Goal: Transaction & Acquisition: Download file/media

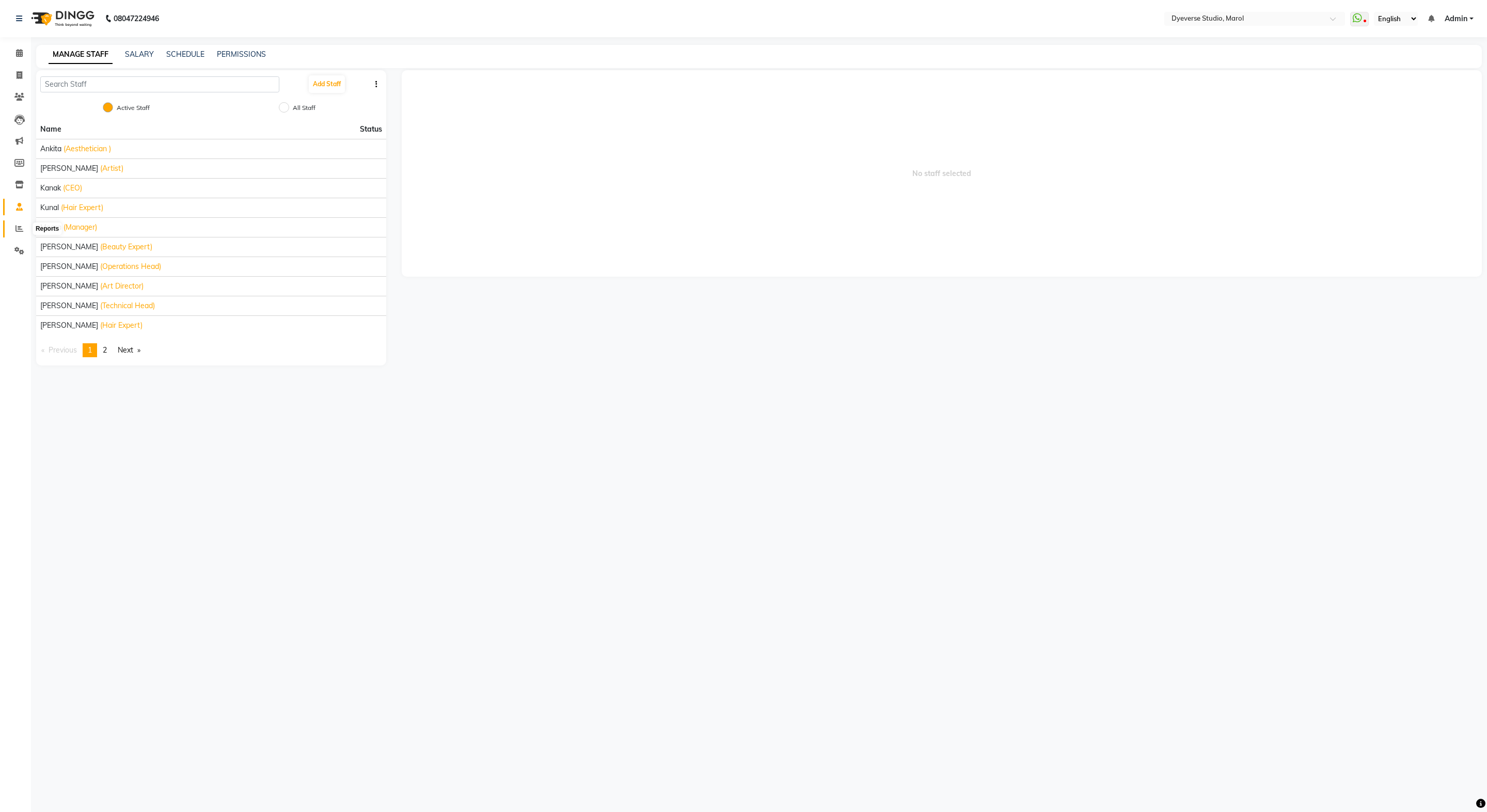
click at [15, 231] on icon at bounding box center [19, 228] width 8 height 8
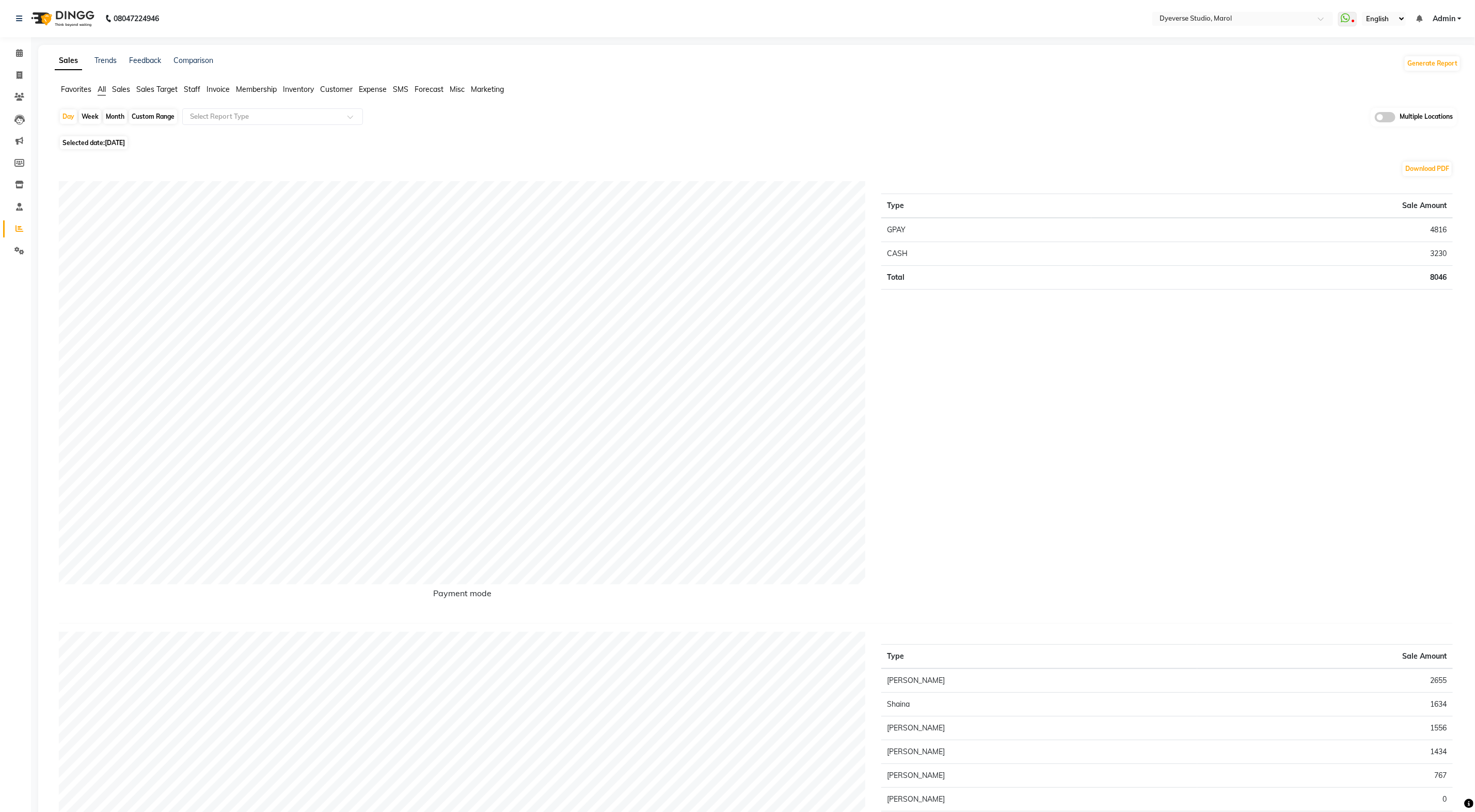
click at [223, 90] on span "Invoice" at bounding box center [218, 89] width 23 height 9
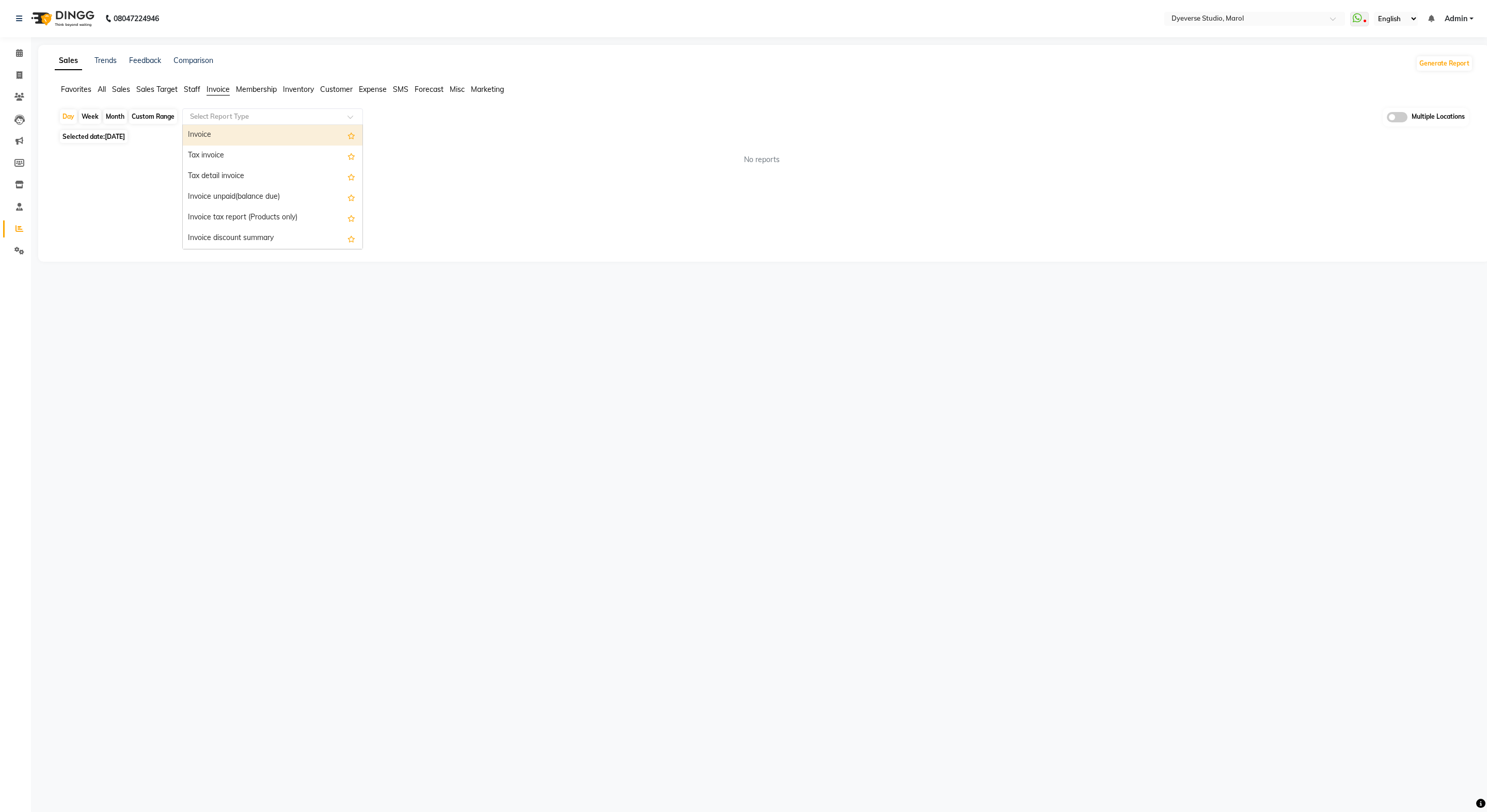
click at [312, 122] on input "text" at bounding box center [262, 116] width 148 height 10
click at [203, 226] on div "Invoice Item wise" at bounding box center [272, 228] width 180 height 20
select select "full_report"
select select "csv"
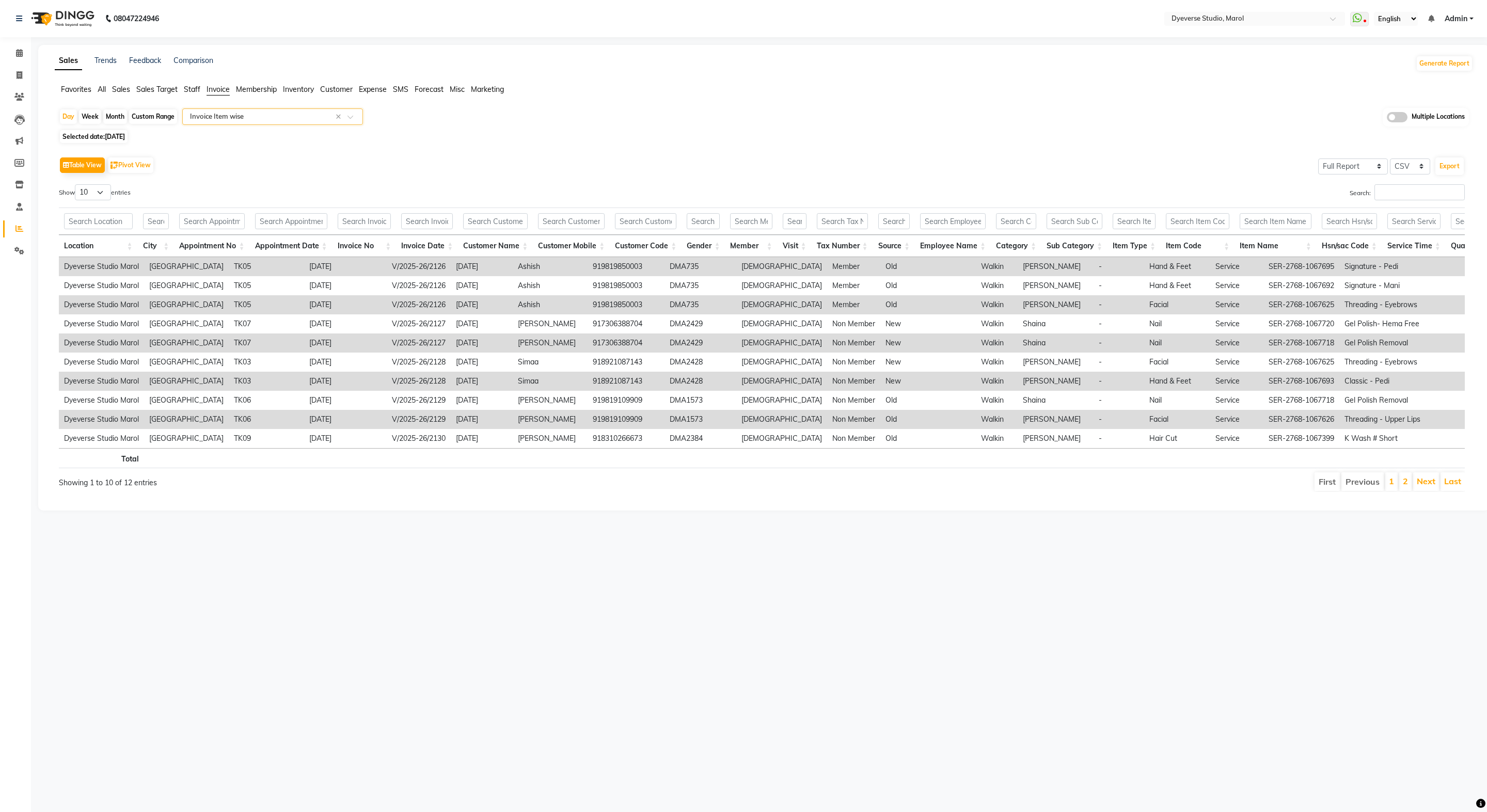
click at [148, 116] on div "Custom Range" at bounding box center [153, 116] width 48 height 15
select select "9"
select select "2025"
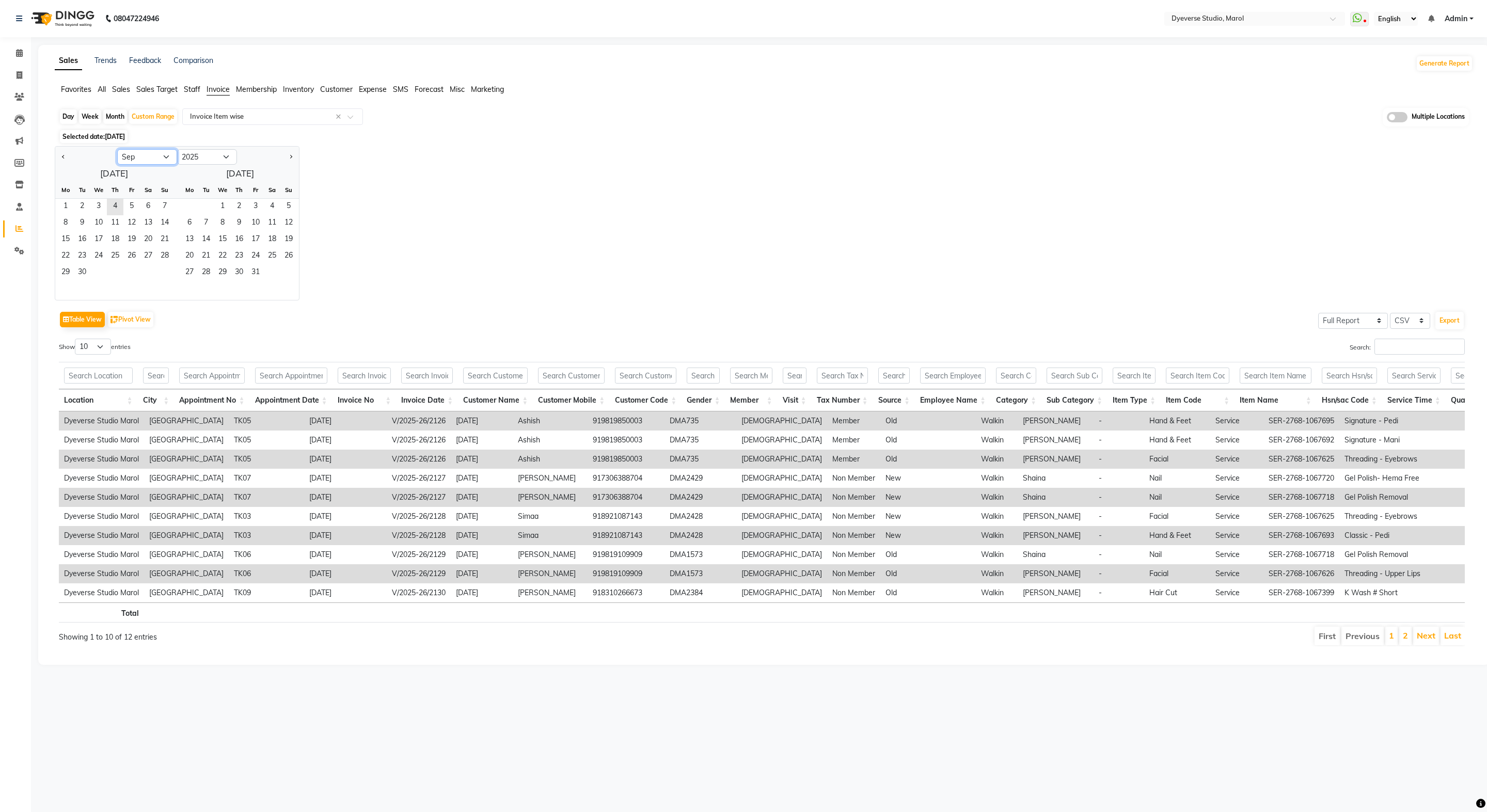
click at [159, 162] on select "Jan Feb Mar Apr May Jun [DATE] Aug Sep Oct Nov Dec" at bounding box center [147, 156] width 60 height 15
click at [117, 150] on select "Jan Feb Mar Apr May Jun [DATE] Aug Sep Oct Nov Dec" at bounding box center [147, 156] width 60 height 15
click at [148, 208] on span "1" at bounding box center [148, 207] width 17 height 17
click at [290, 159] on button "Next month" at bounding box center [290, 156] width 8 height 17
select select "4"
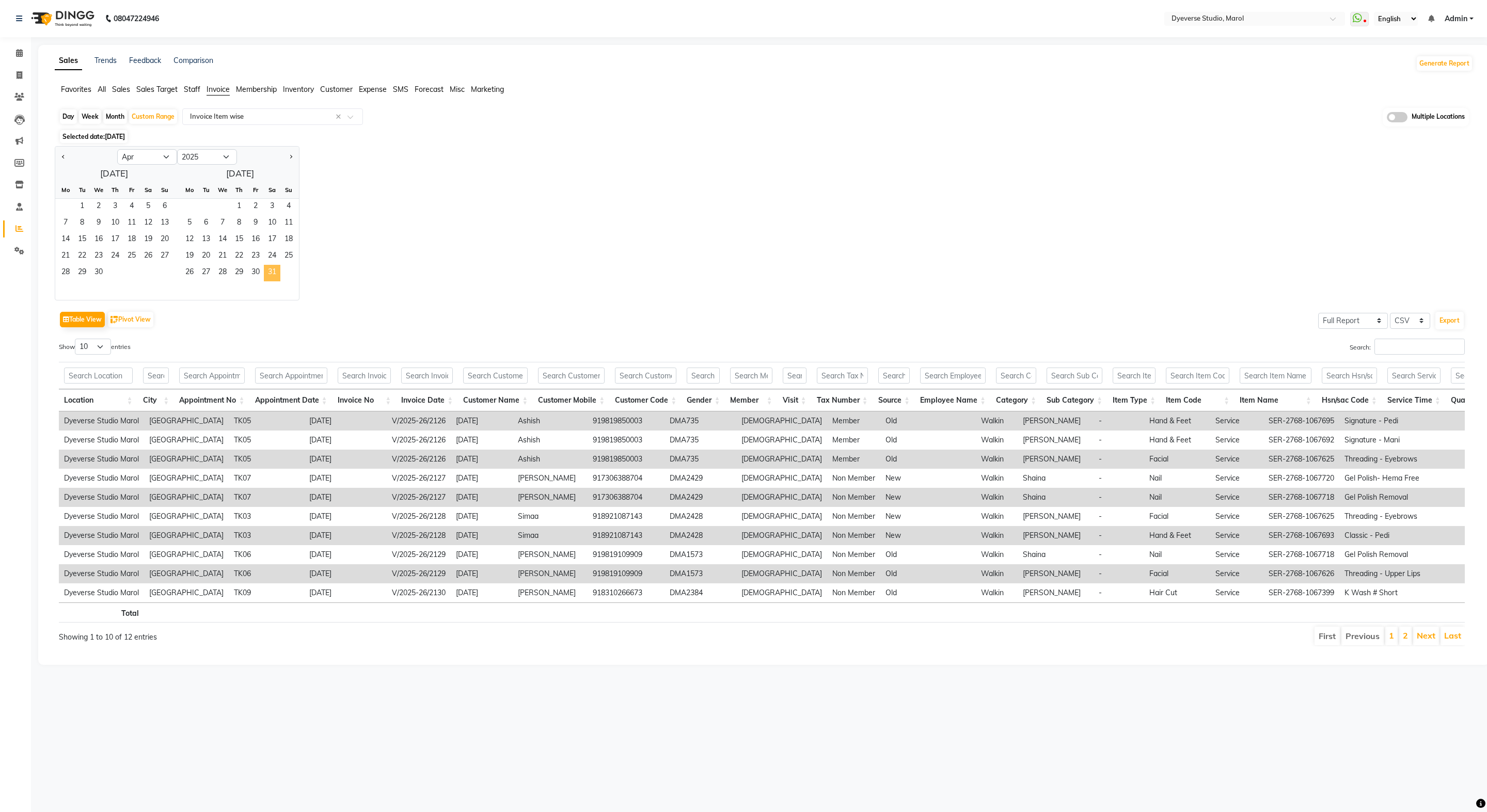
click at [273, 279] on span "31" at bounding box center [271, 273] width 17 height 17
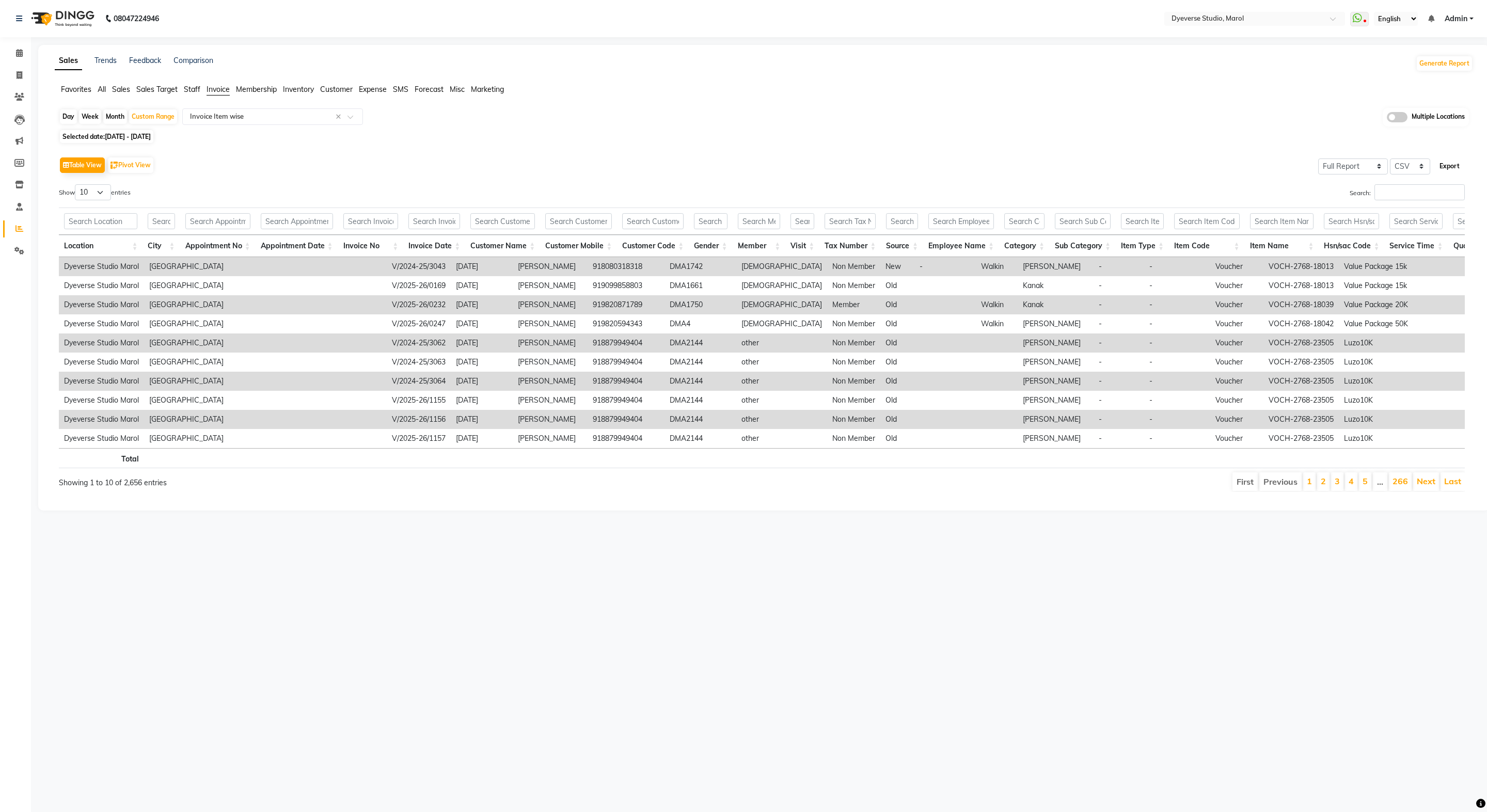
click at [1455, 168] on button "Export" at bounding box center [1449, 166] width 28 height 17
